Goal: Obtain resource: Obtain resource

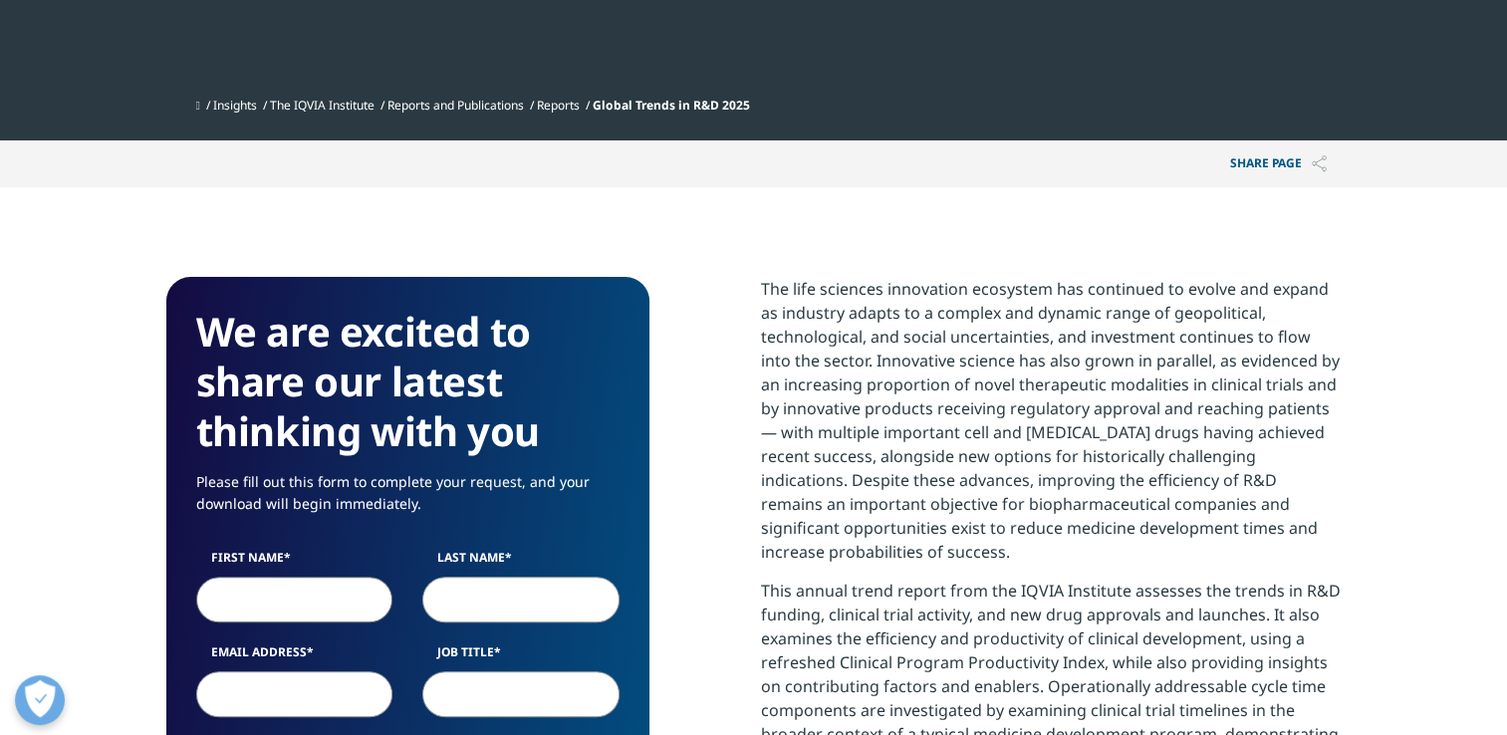
click at [265, 586] on input "First Name" at bounding box center [294, 600] width 197 height 46
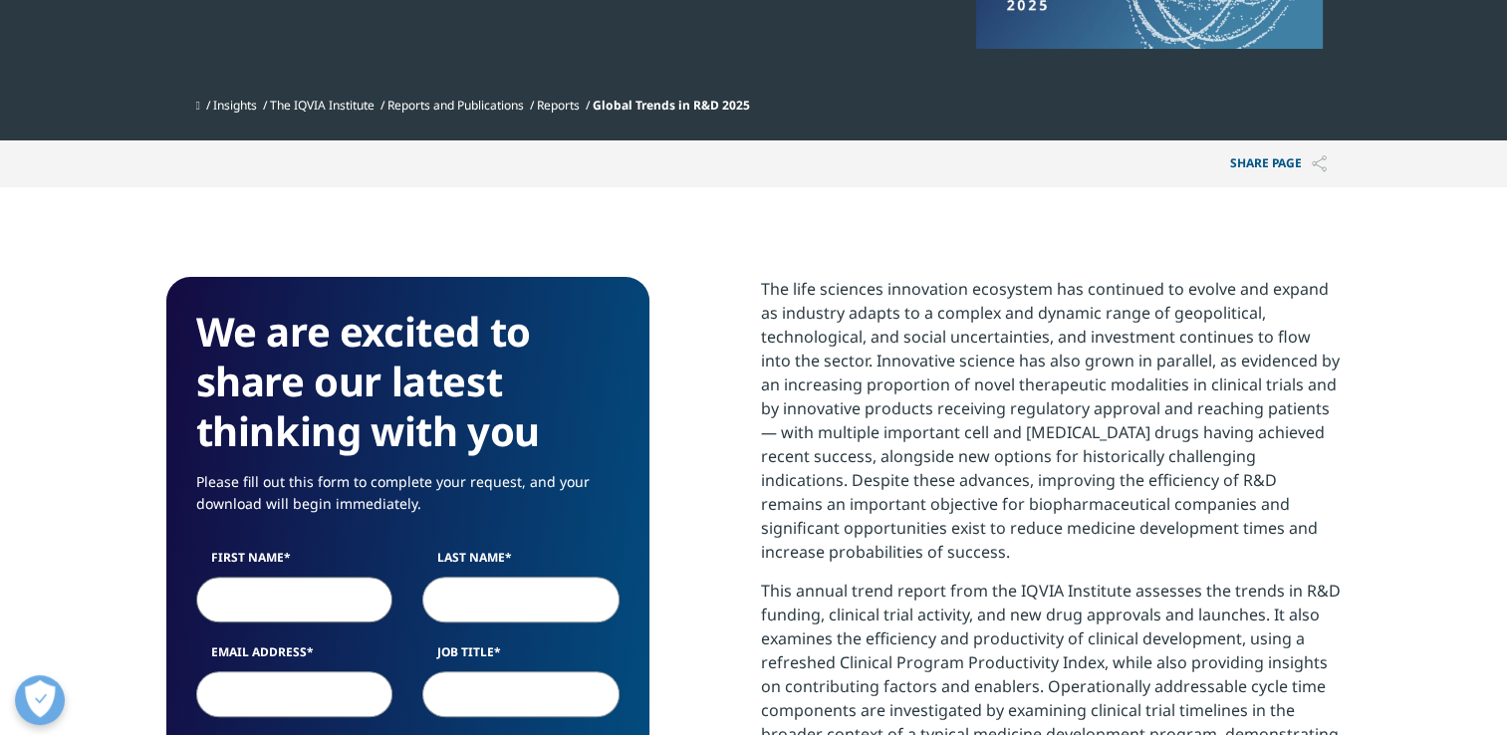
type input "Martyna"
type input "Denkowska"
type input "mdenkowska@chc.com.pl"
type input "CHC"
select select "Poland"
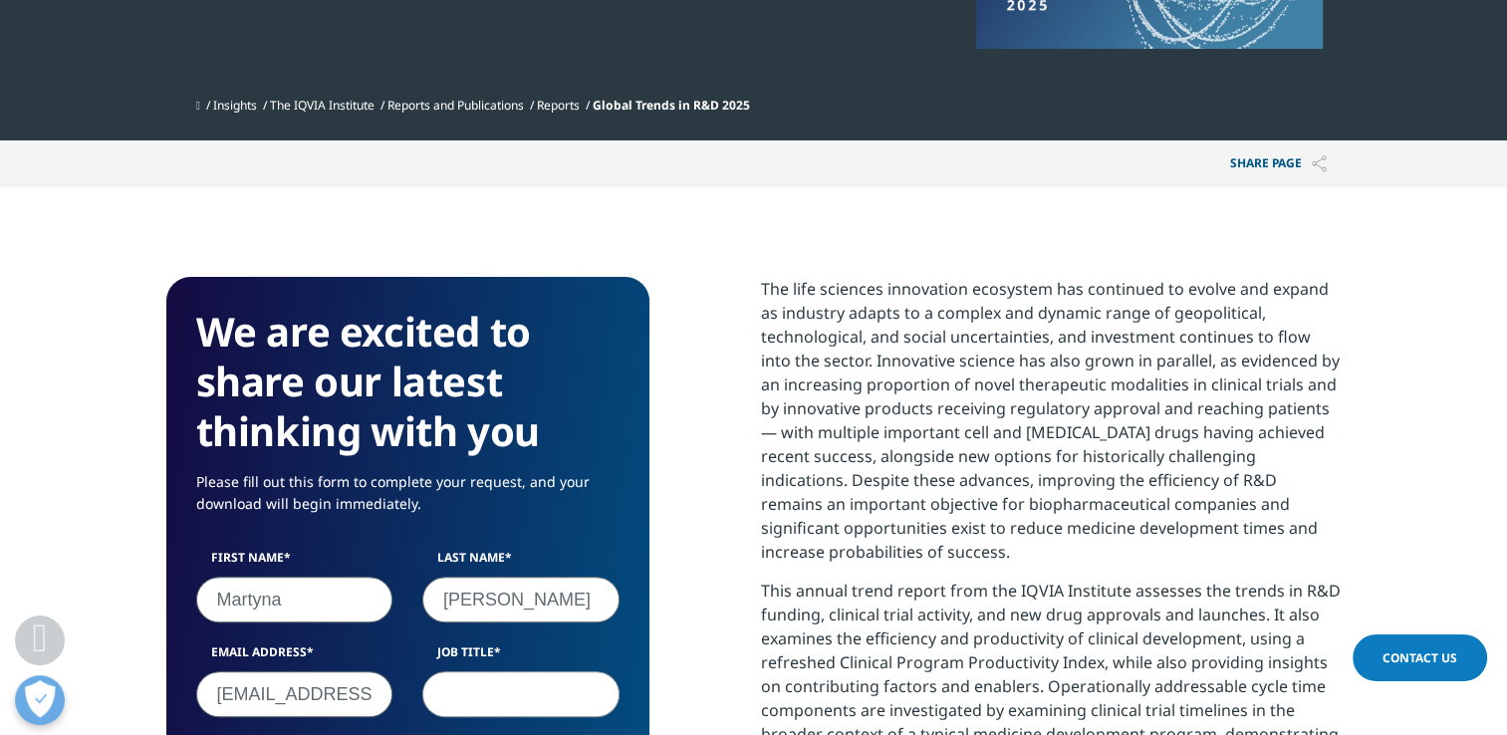
scroll to position [1015, 0]
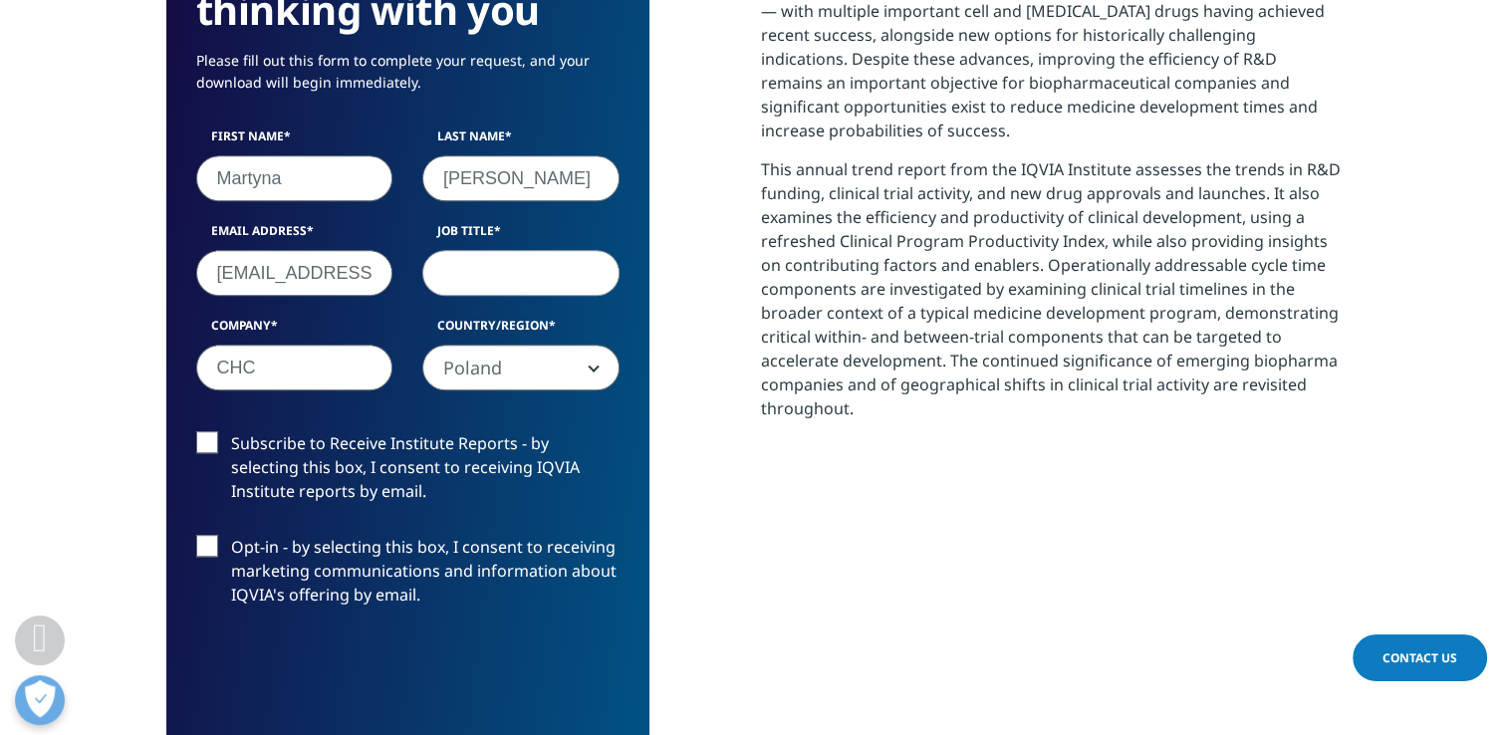
click at [490, 281] on input "Job Title" at bounding box center [520, 273] width 197 height 46
type input "sales director"
click at [199, 438] on label "Subscribe to Receive Institute Reports - by selecting this box, I consent to re…" at bounding box center [407, 472] width 423 height 83
click at [231, 431] on input "Subscribe to Receive Institute Reports - by selecting this box, I consent to re…" at bounding box center [231, 431] width 0 height 0
click at [200, 555] on label "Opt-in - by selecting this box, I consent to receiving marketing communications…" at bounding box center [407, 576] width 423 height 83
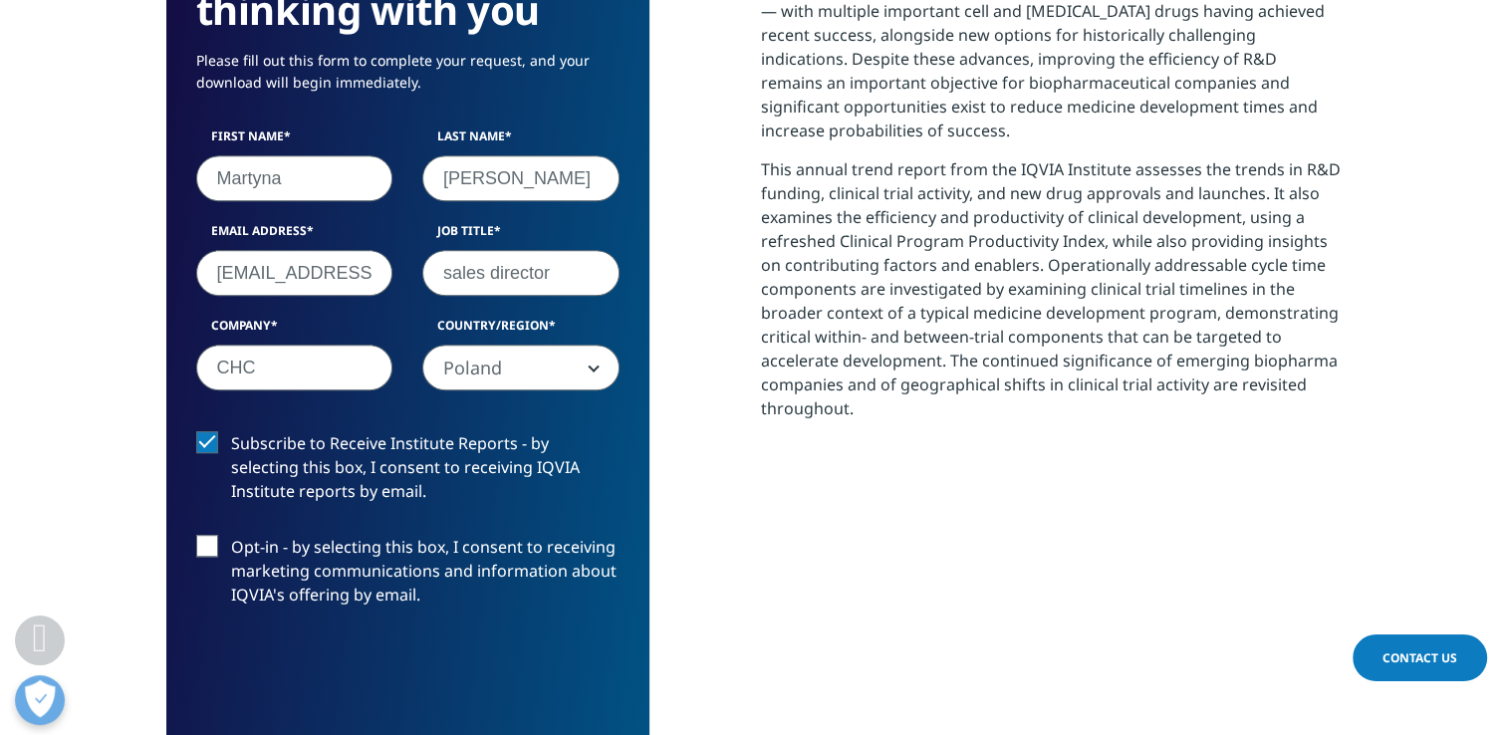
click at [231, 535] on input "Opt-in - by selecting this box, I consent to receiving marketing communications…" at bounding box center [231, 535] width 0 height 0
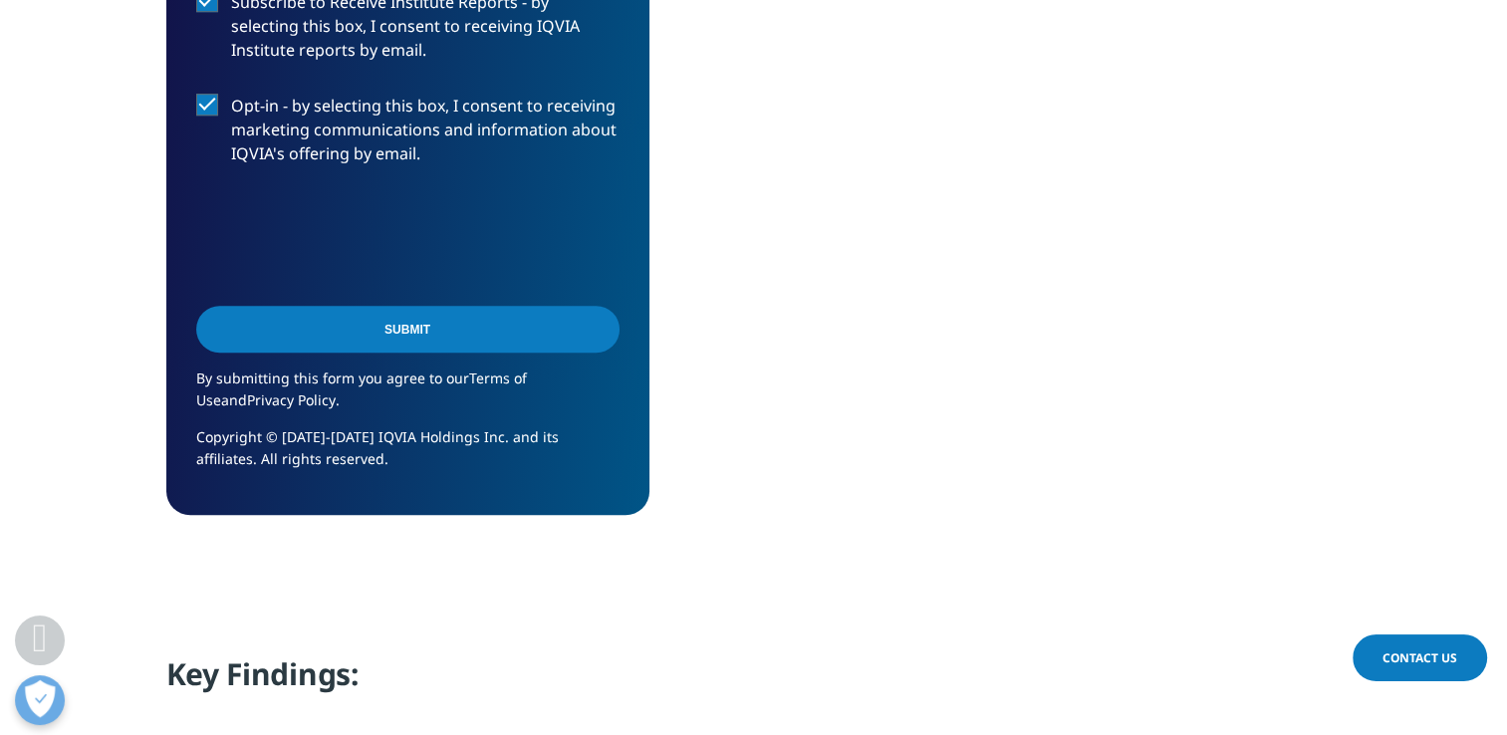
scroll to position [1380, 0]
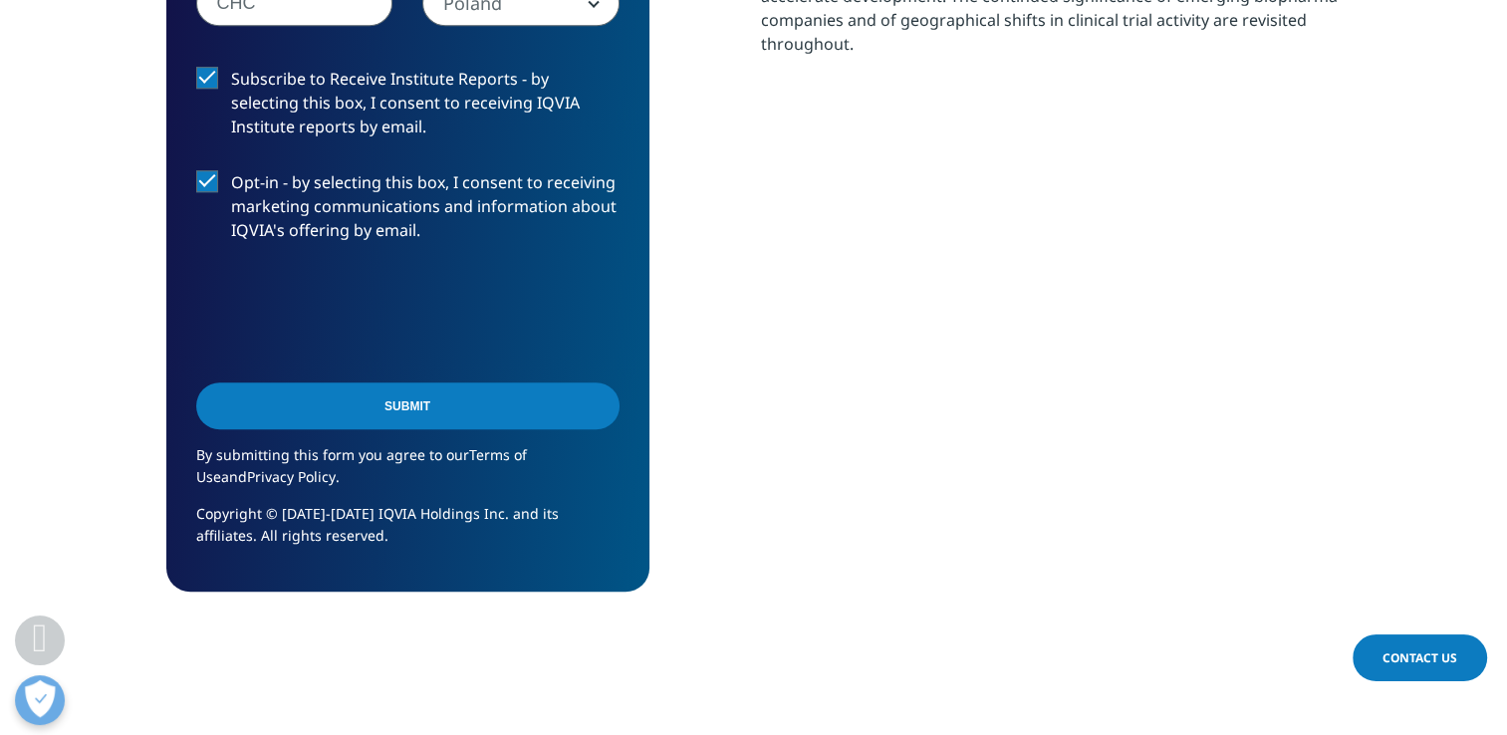
click at [478, 391] on input "Submit" at bounding box center [407, 406] width 423 height 47
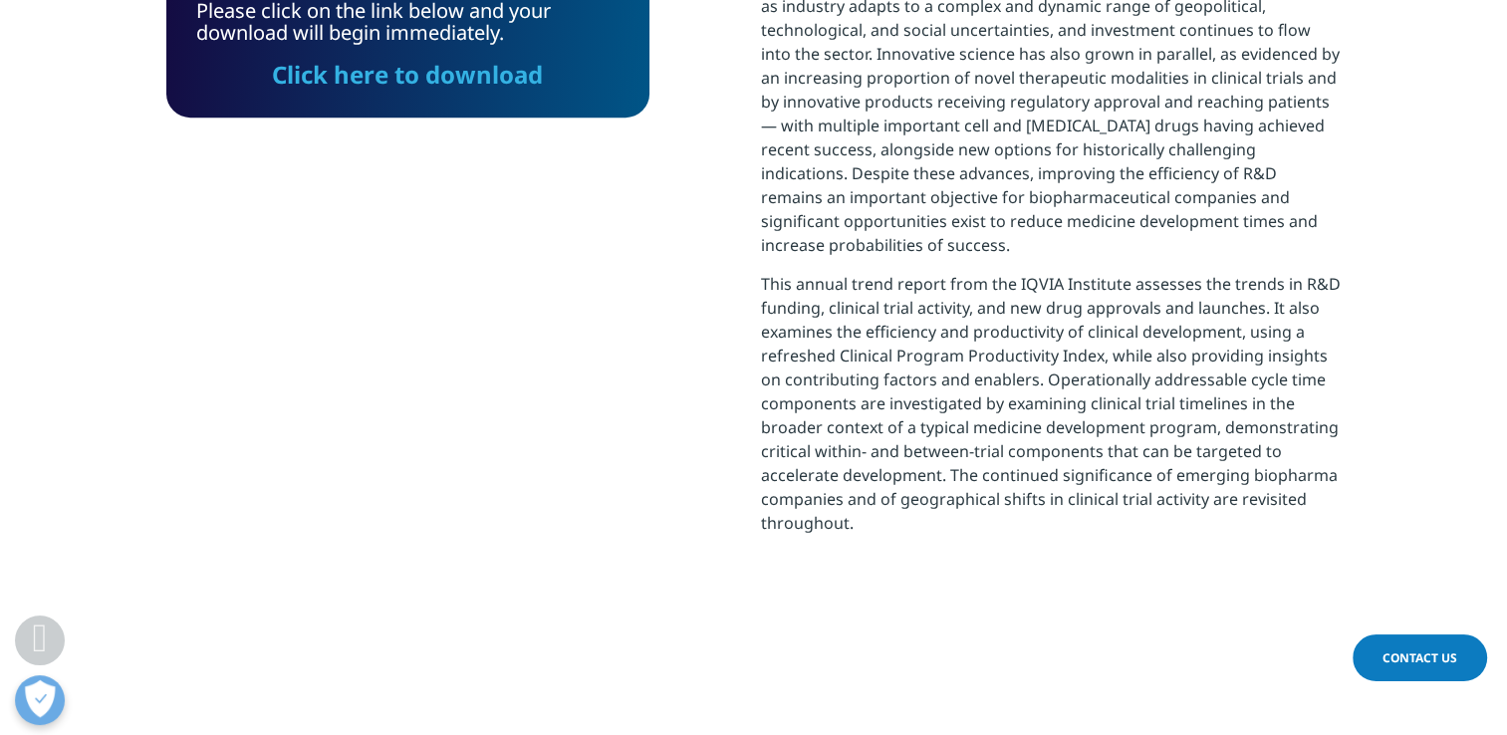
scroll to position [10, 10]
click at [486, 74] on link "Click here to download" at bounding box center [407, 74] width 271 height 33
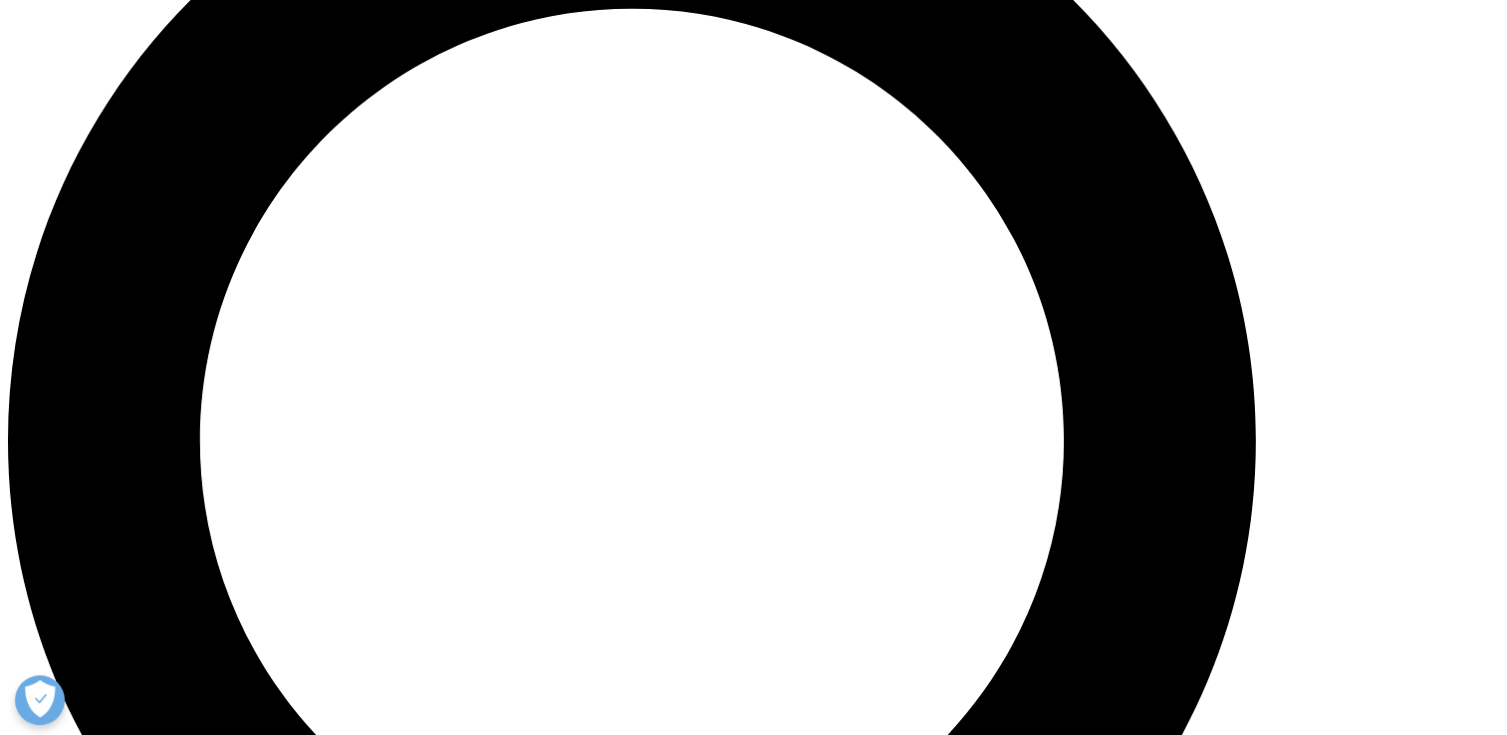
scroll to position [1757, 0]
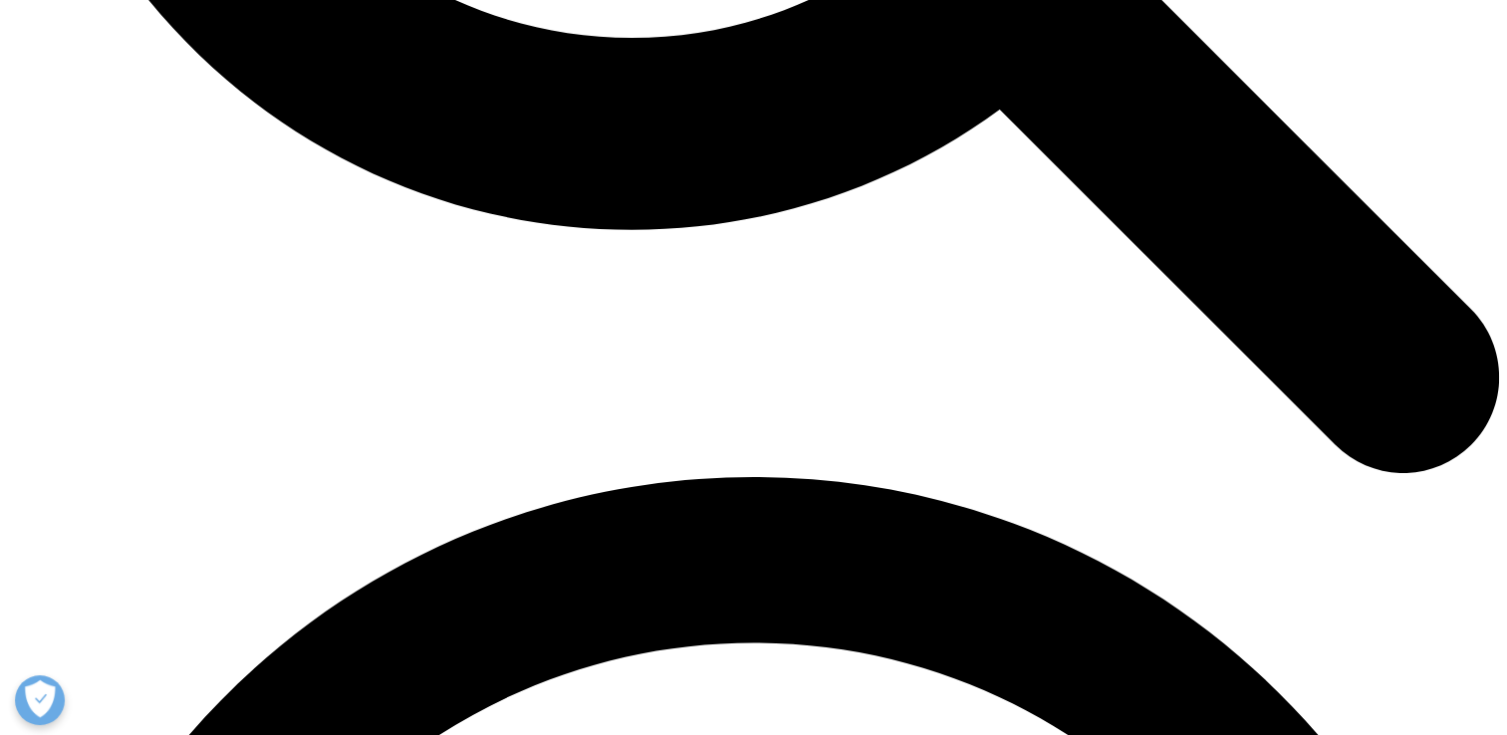
scroll to position [2547, 0]
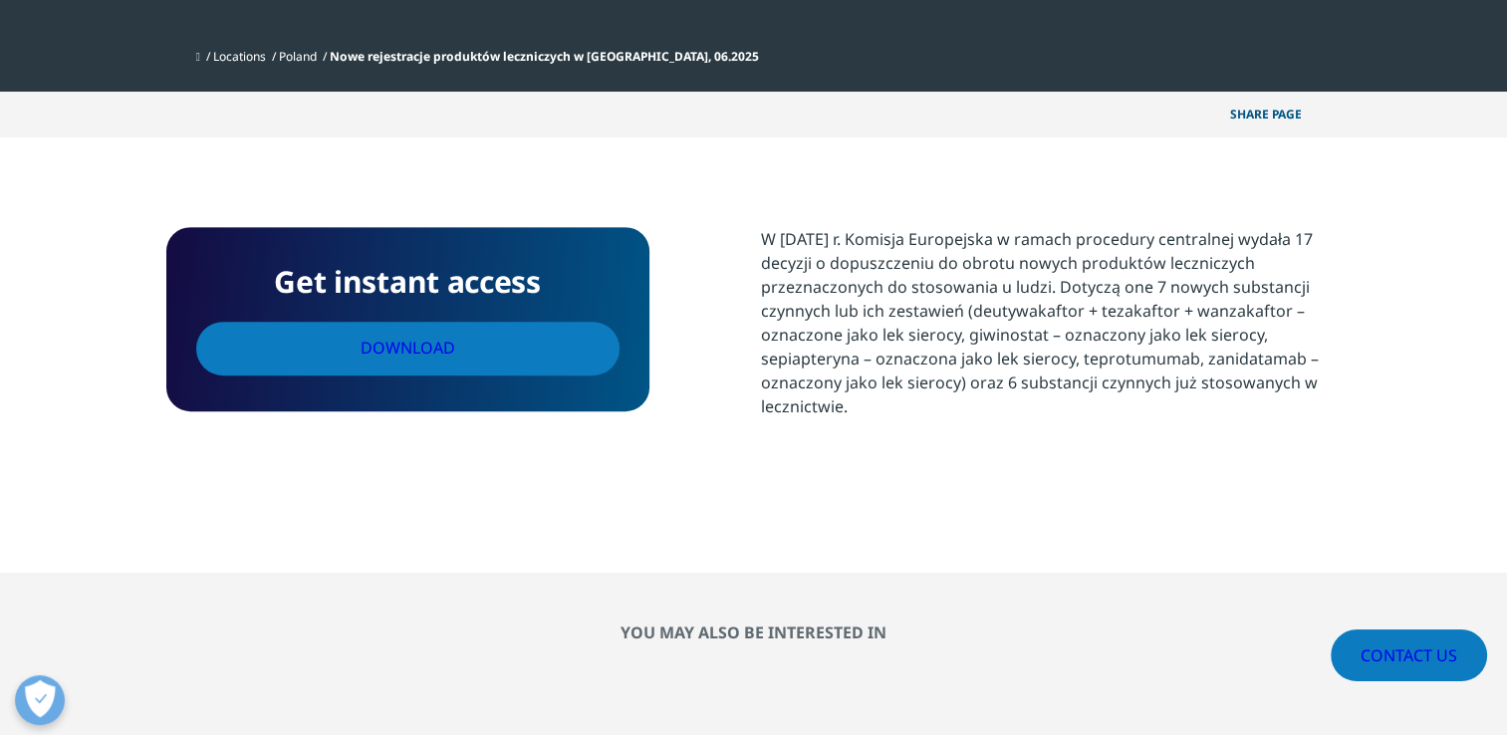
scroll to position [730, 0]
